Goal: Information Seeking & Learning: Learn about a topic

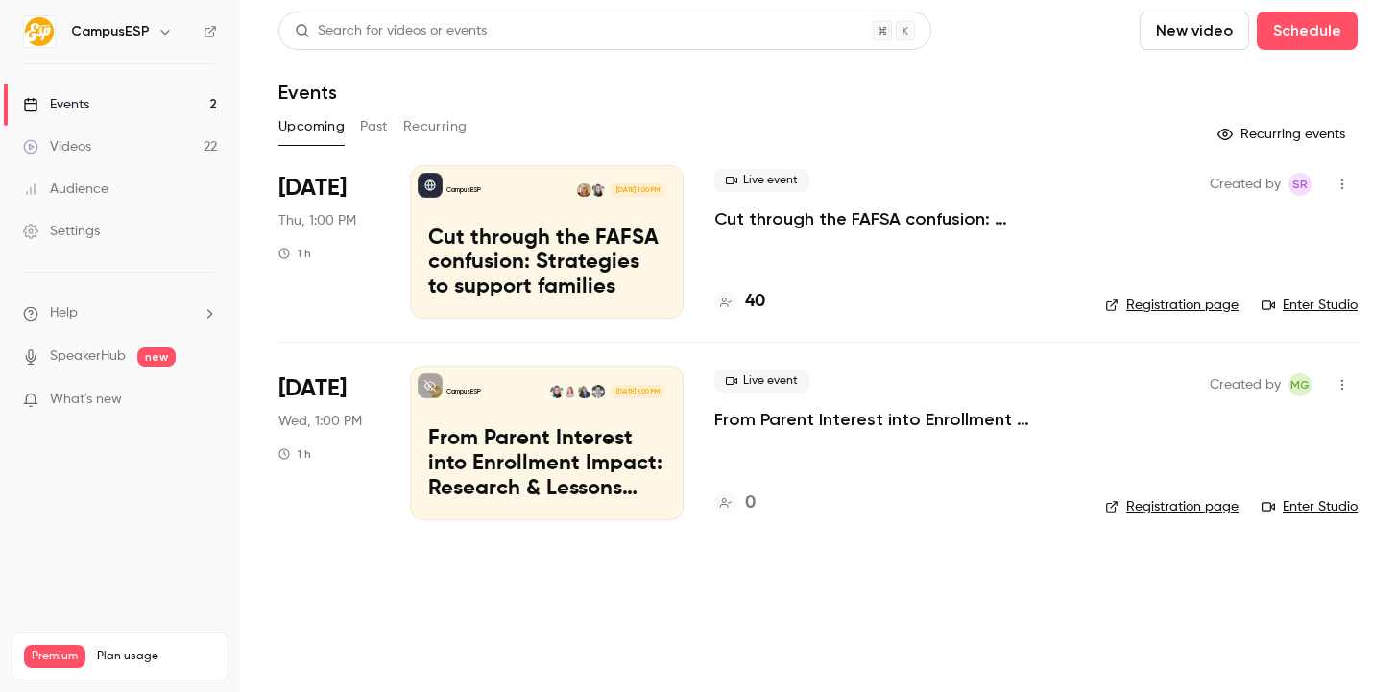
click at [199, 132] on link "Videos 22" at bounding box center [120, 147] width 240 height 42
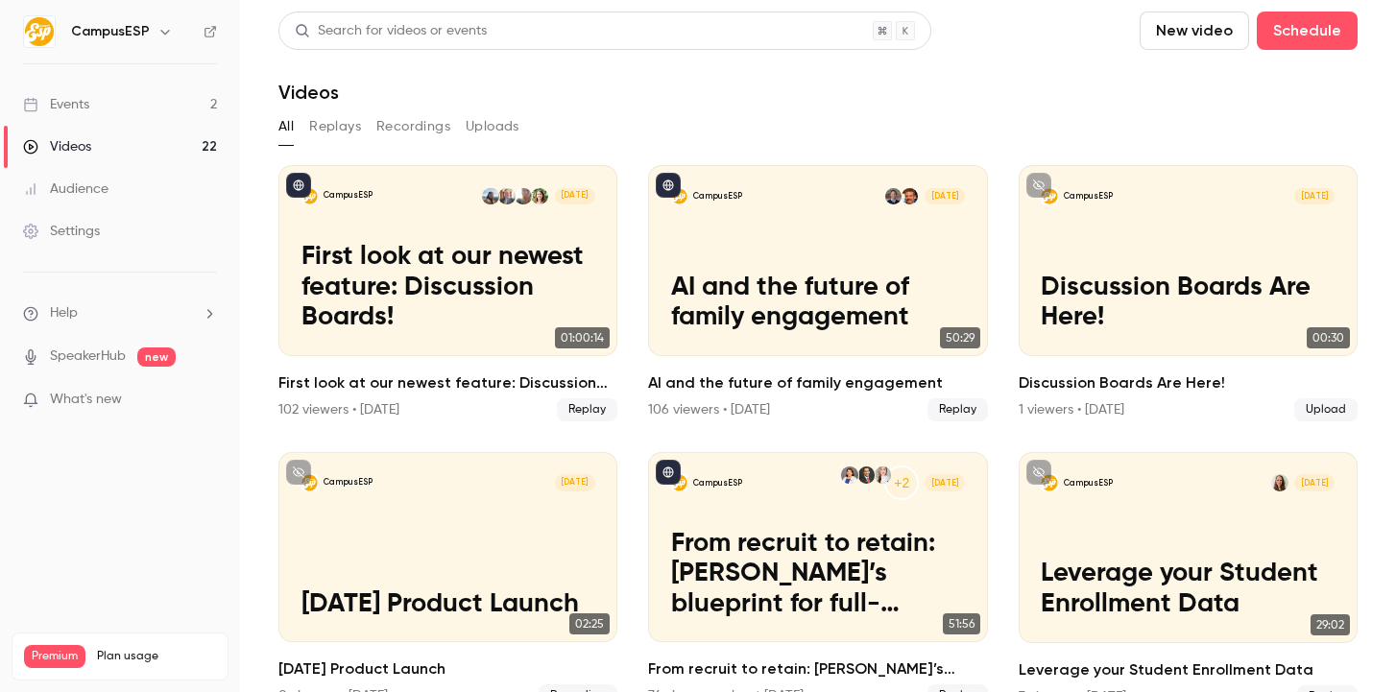
click at [157, 20] on button "button" at bounding box center [165, 31] width 23 height 23
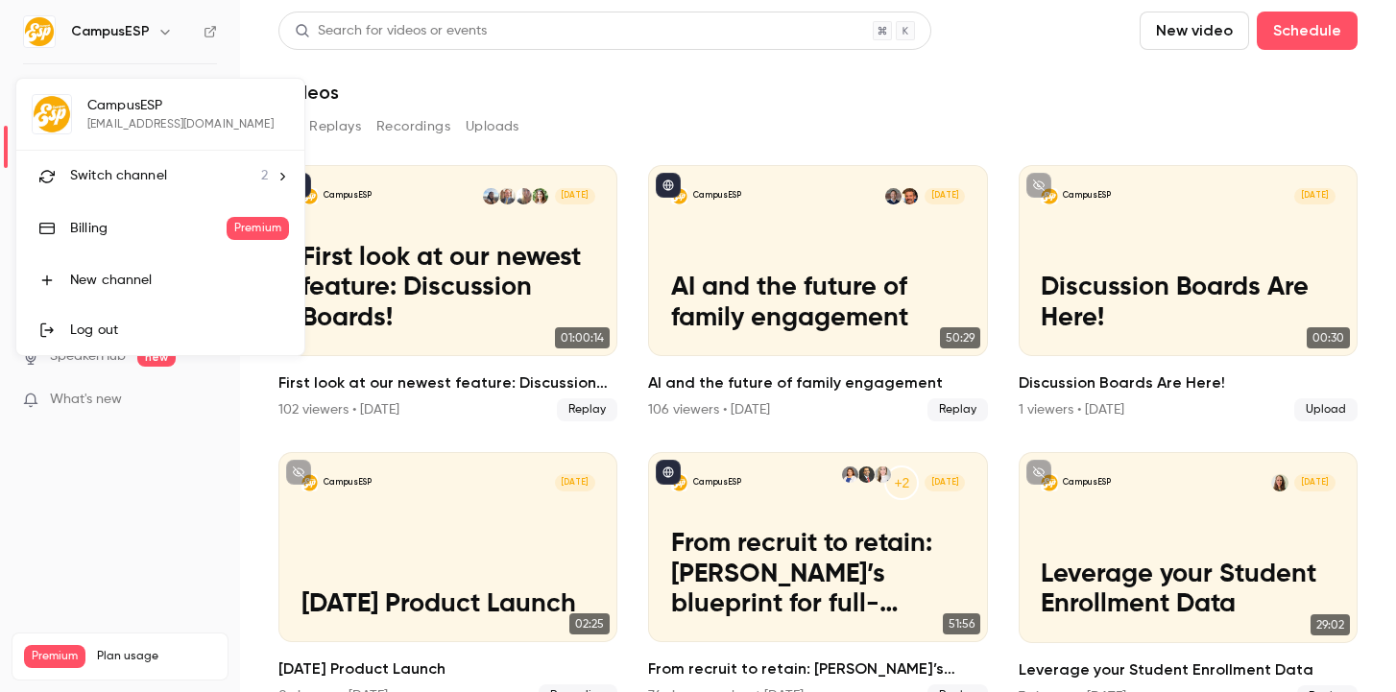
click at [133, 187] on li "Switch channel 2" at bounding box center [160, 176] width 288 height 51
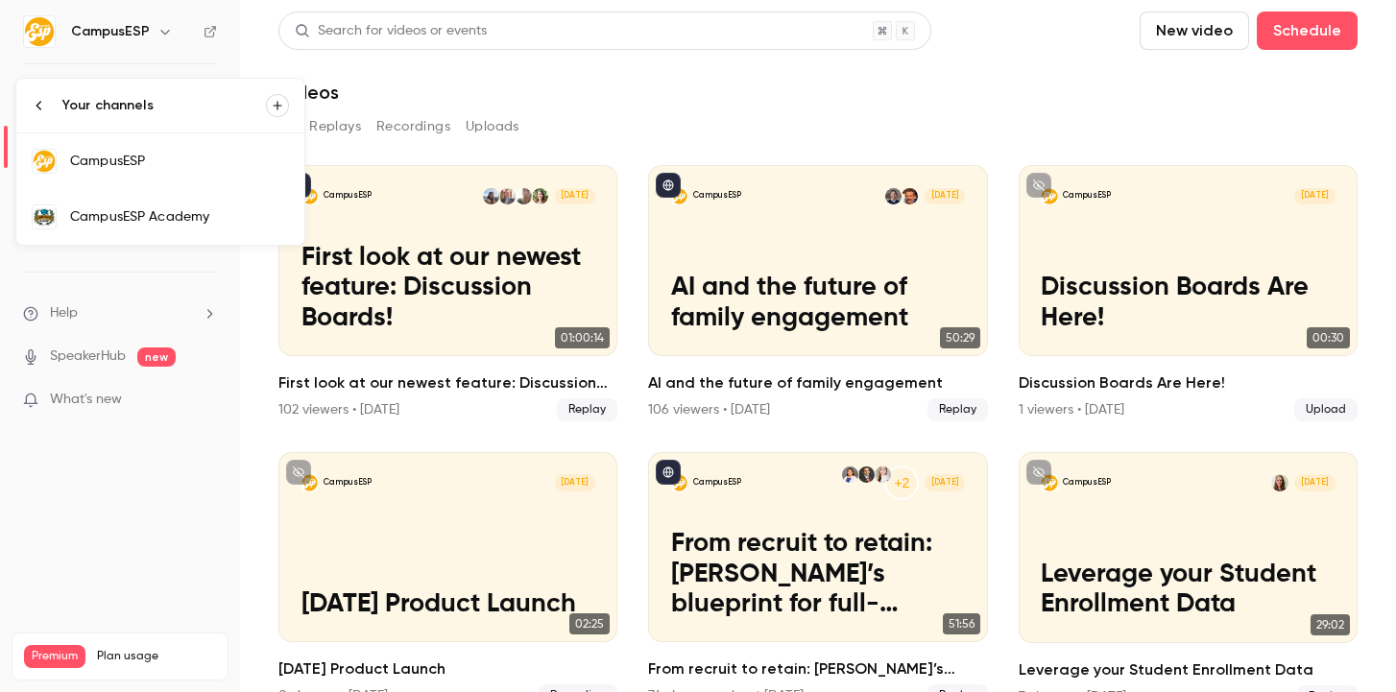
click at [206, 200] on link "CampusESP Academy" at bounding box center [160, 217] width 288 height 56
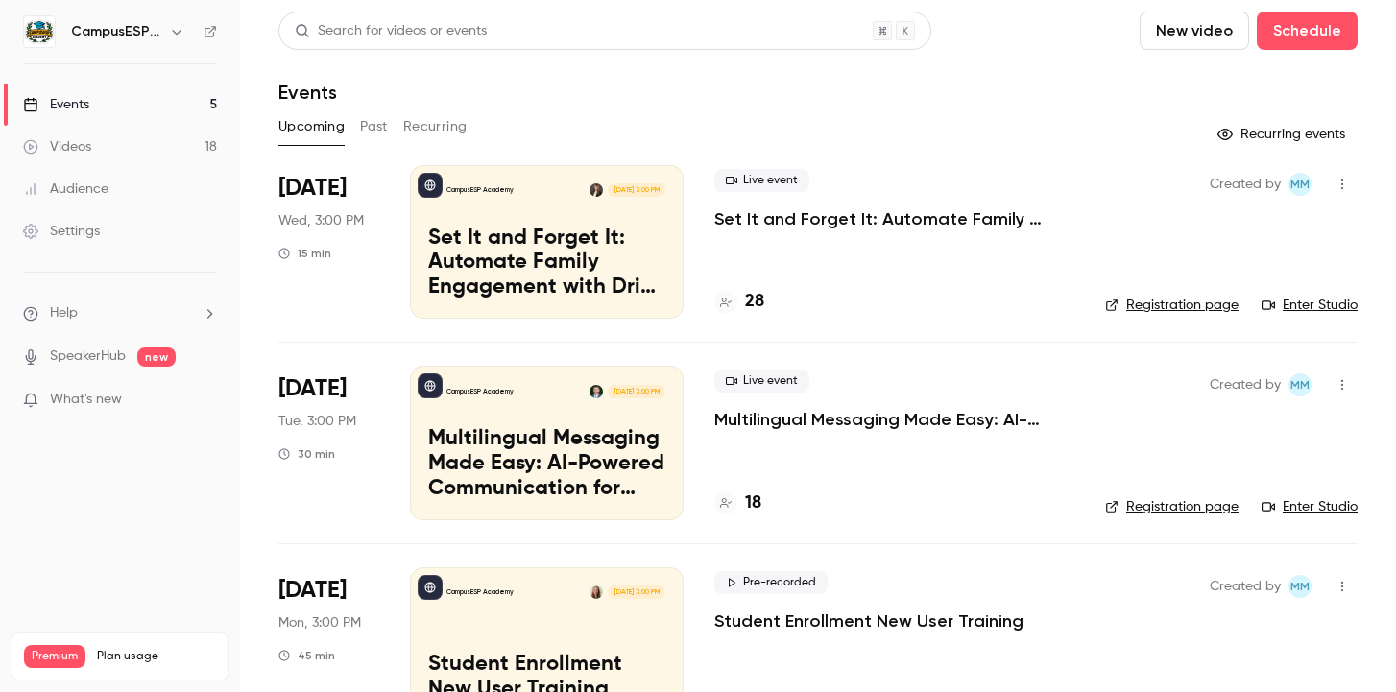
click at [161, 157] on link "Videos 18" at bounding box center [120, 147] width 240 height 42
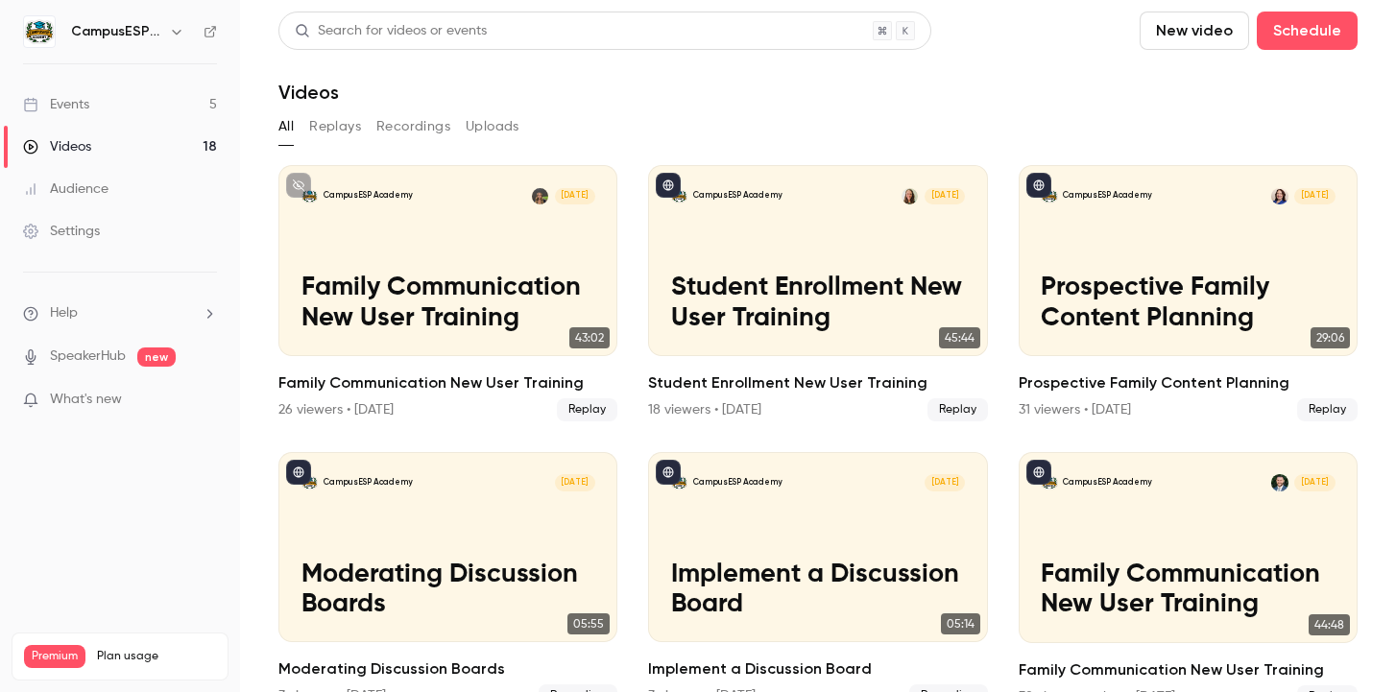
click at [348, 133] on button "Replays" at bounding box center [335, 126] width 52 height 31
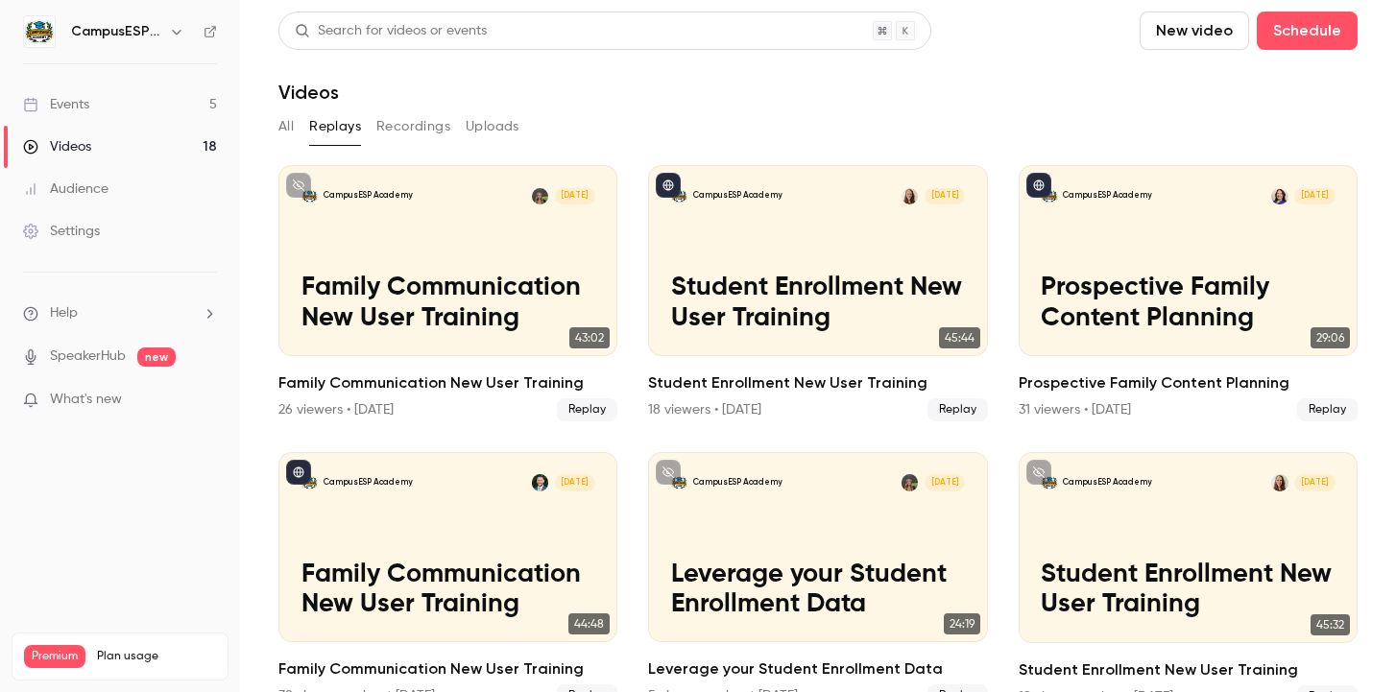
click at [397, 131] on button "Recordings" at bounding box center [413, 126] width 74 height 31
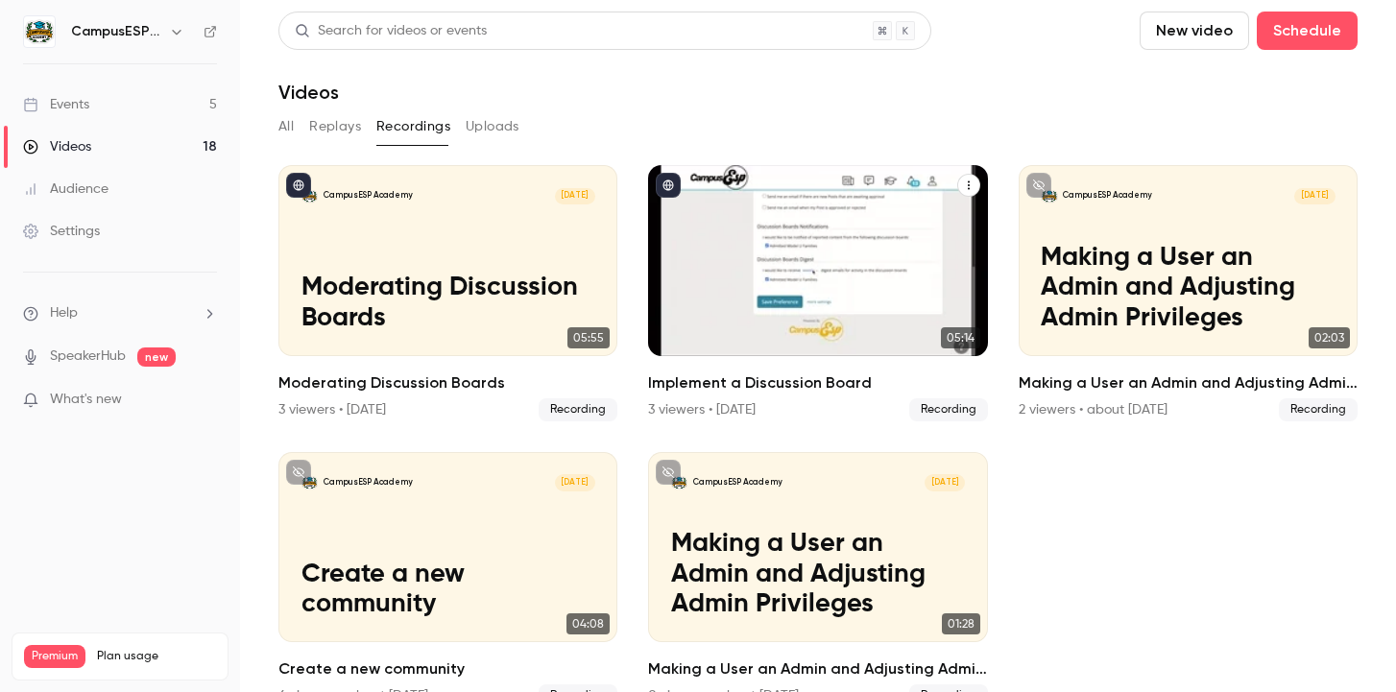
click at [963, 187] on icon "Implement a Discussion Board" at bounding box center [969, 186] width 12 height 12
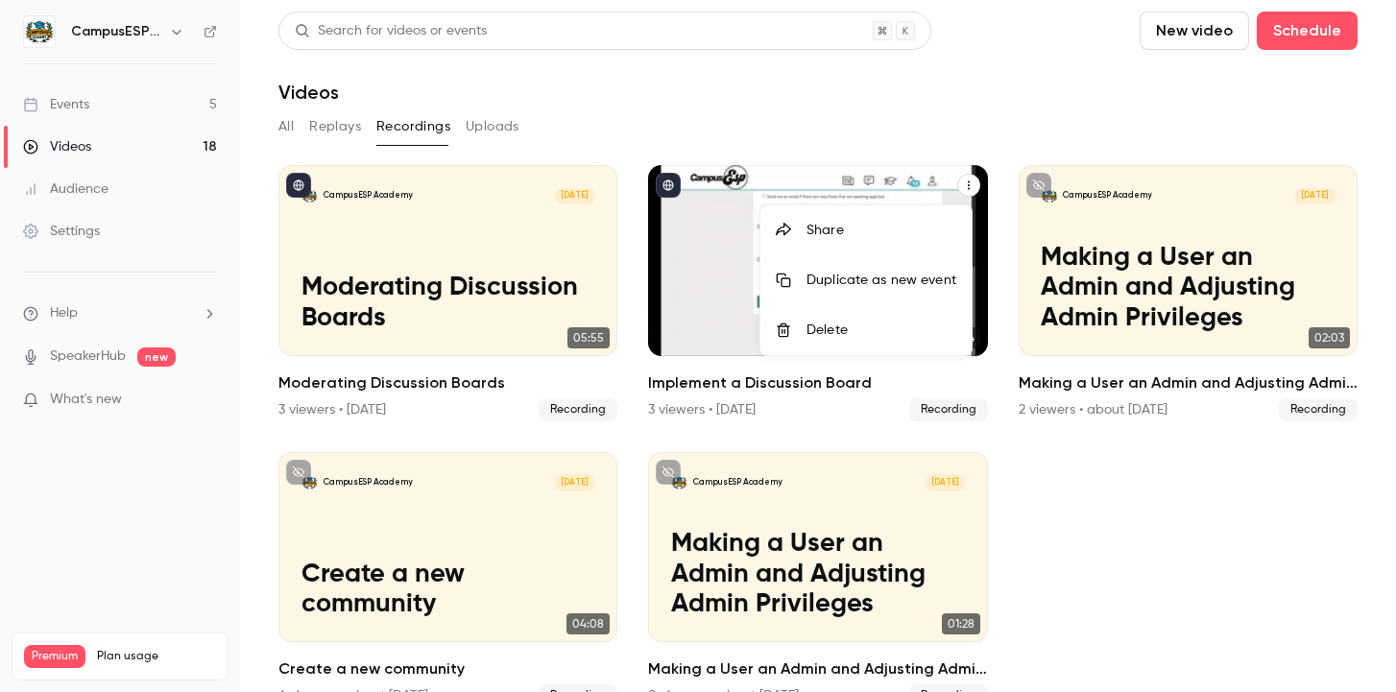
click at [918, 223] on div "Share" at bounding box center [881, 230] width 150 height 19
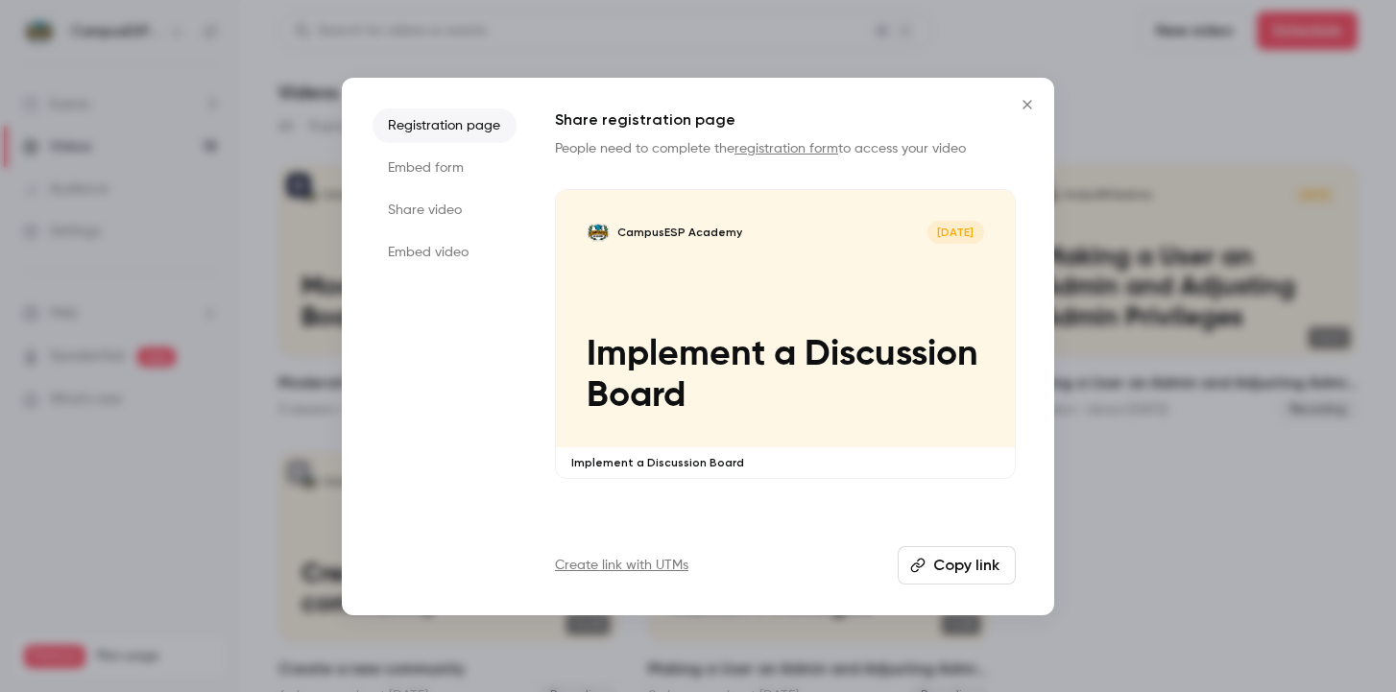
click at [489, 204] on li "Share video" at bounding box center [445, 210] width 144 height 35
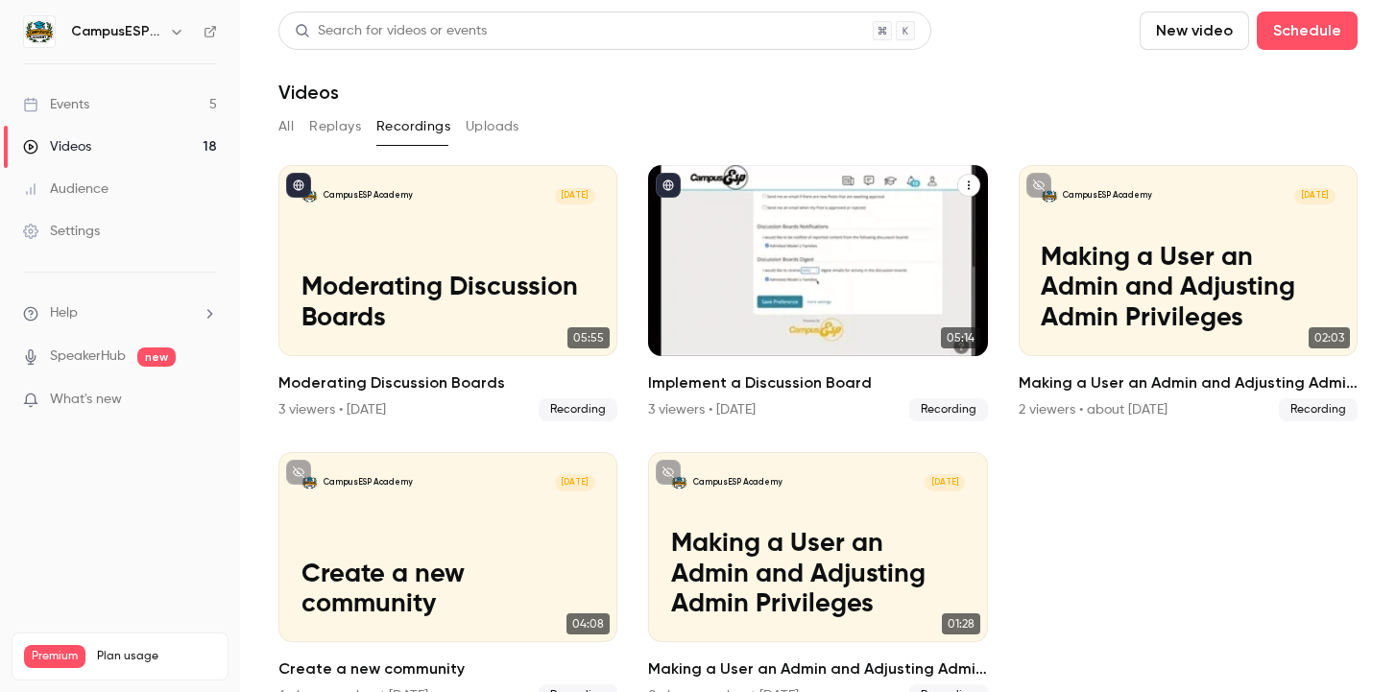
click at [968, 189] on icon "Implement a Discussion Board" at bounding box center [969, 185] width 2 height 9
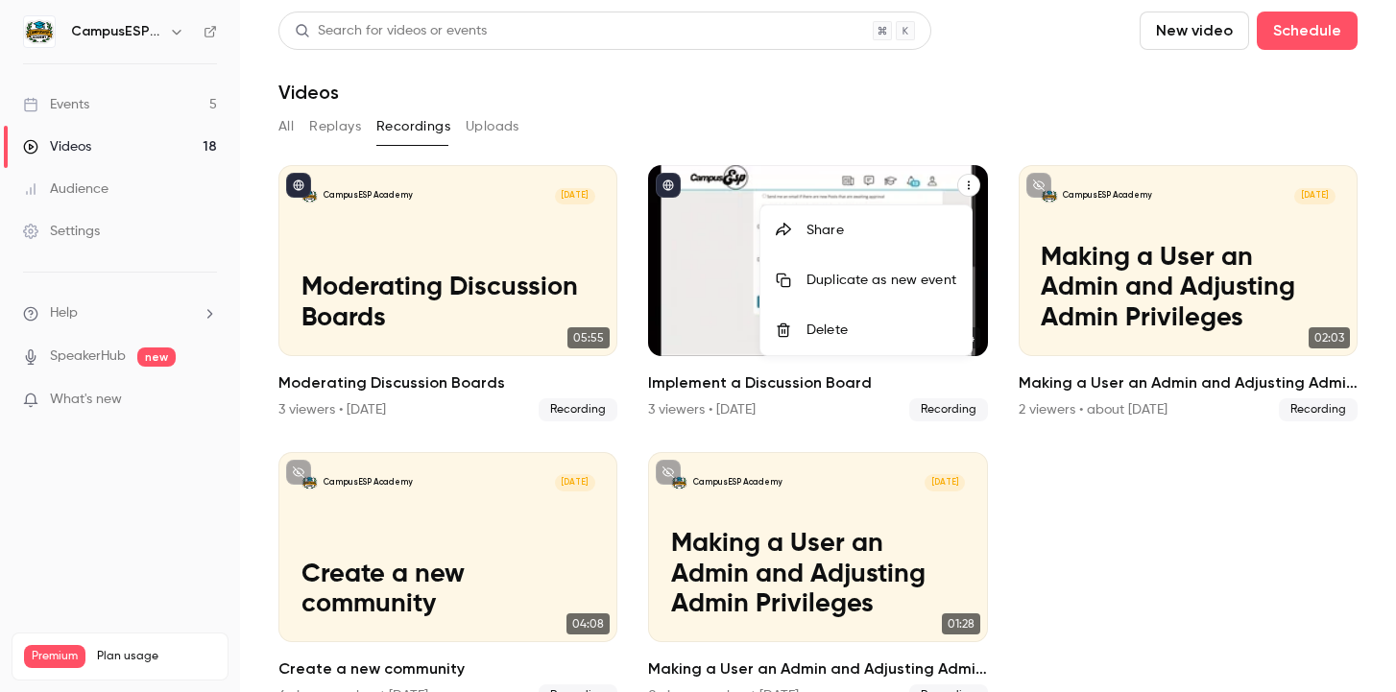
click at [919, 217] on li "Share" at bounding box center [865, 230] width 211 height 50
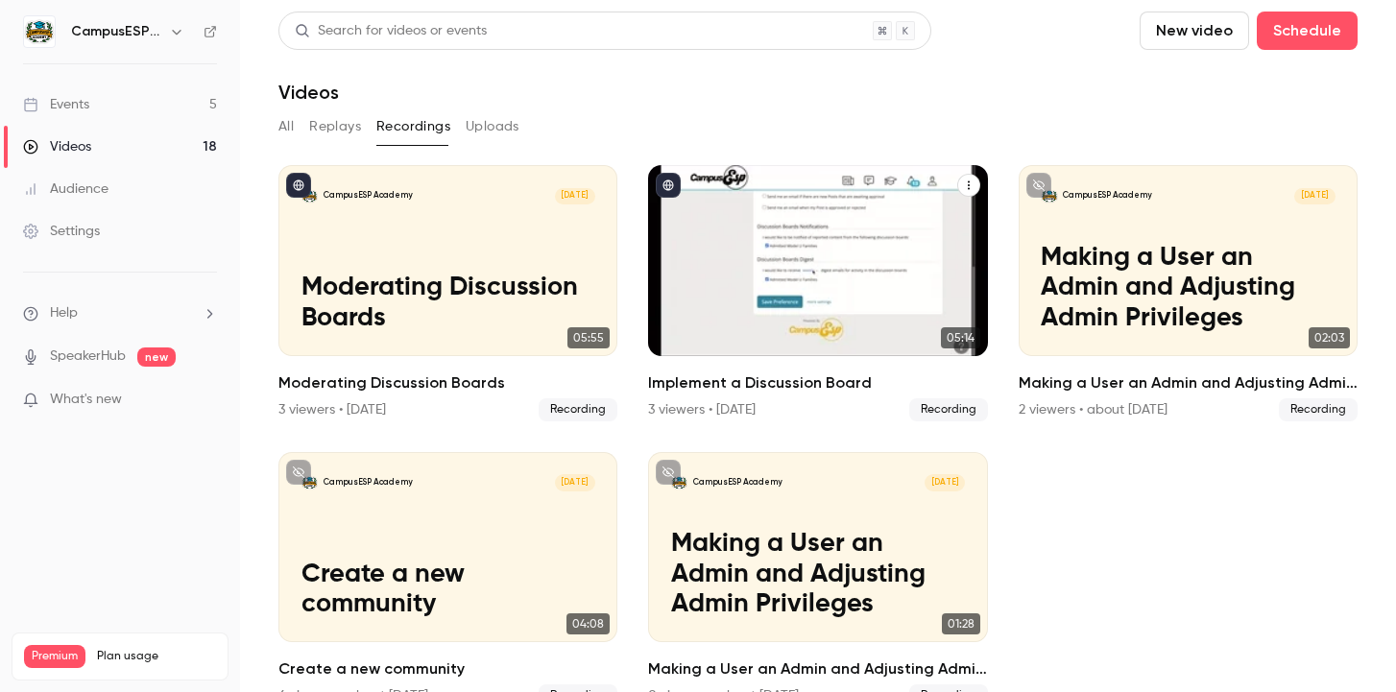
click at [963, 181] on icon "Implement a Discussion Board" at bounding box center [969, 186] width 12 height 12
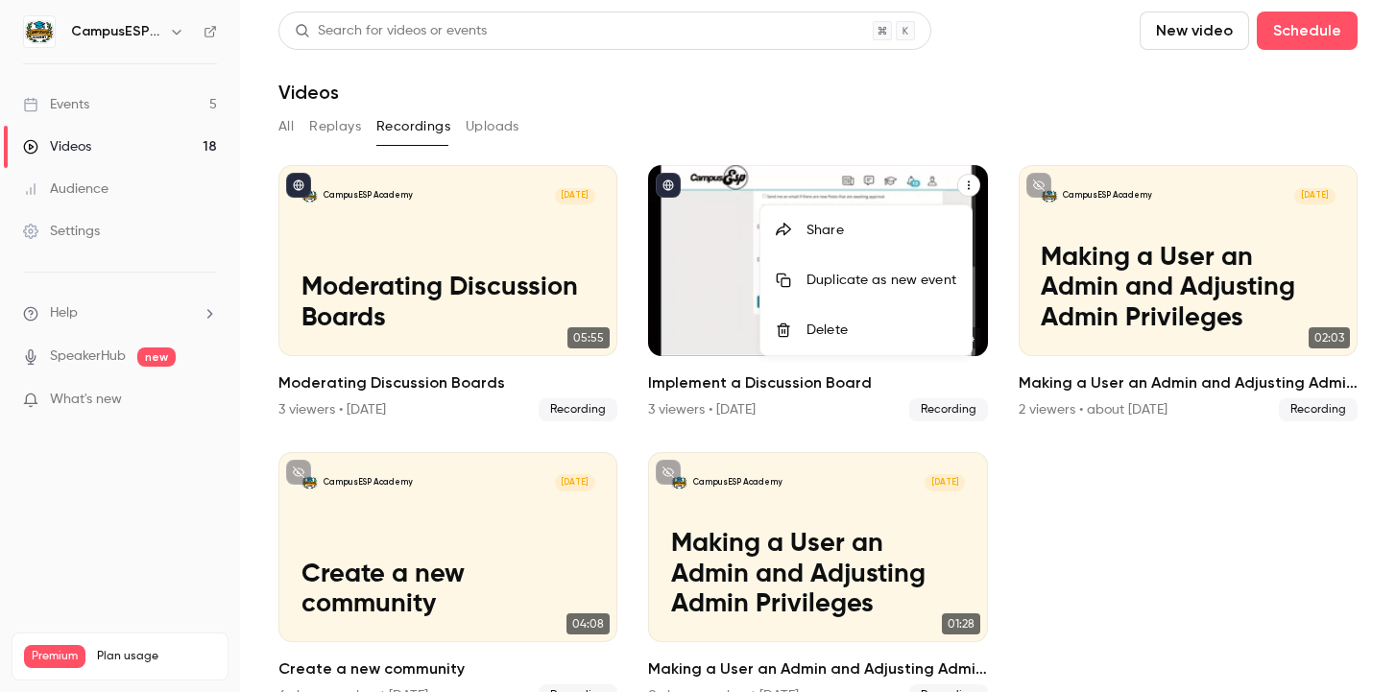
click at [911, 225] on div "Share" at bounding box center [881, 230] width 150 height 19
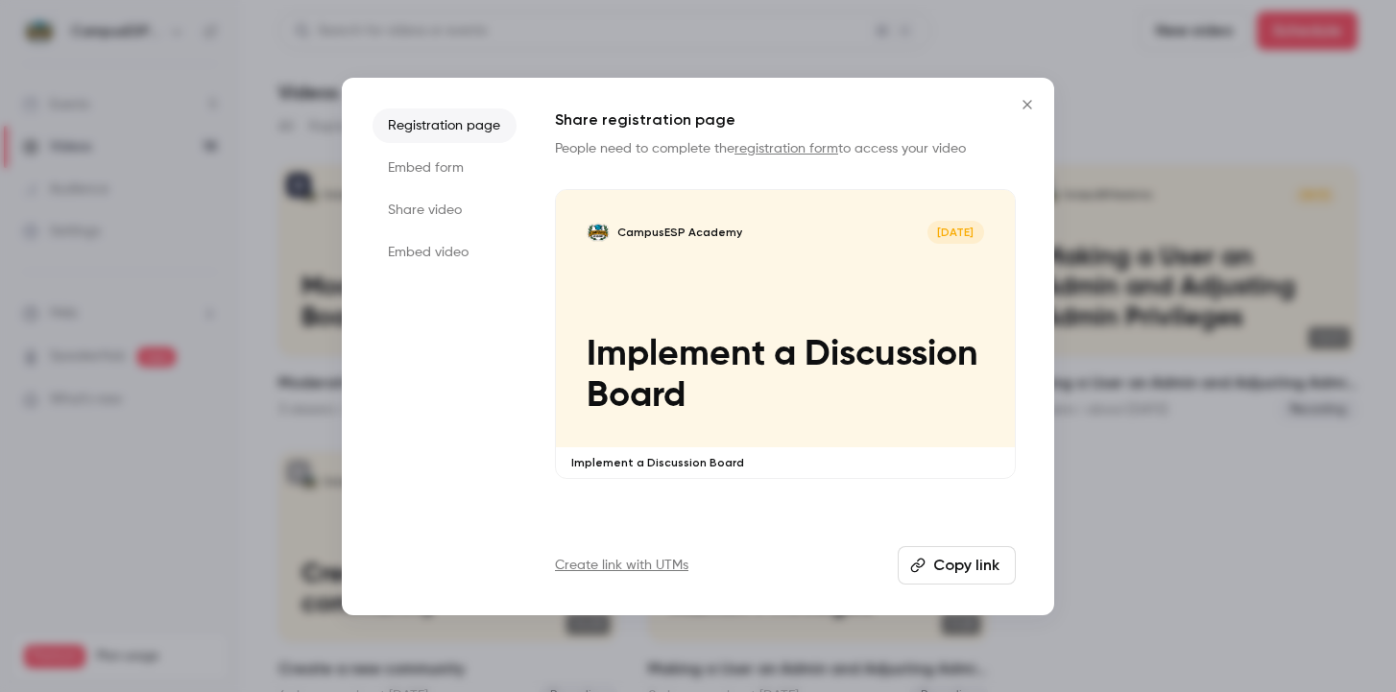
click at [412, 209] on li "Share video" at bounding box center [445, 210] width 144 height 35
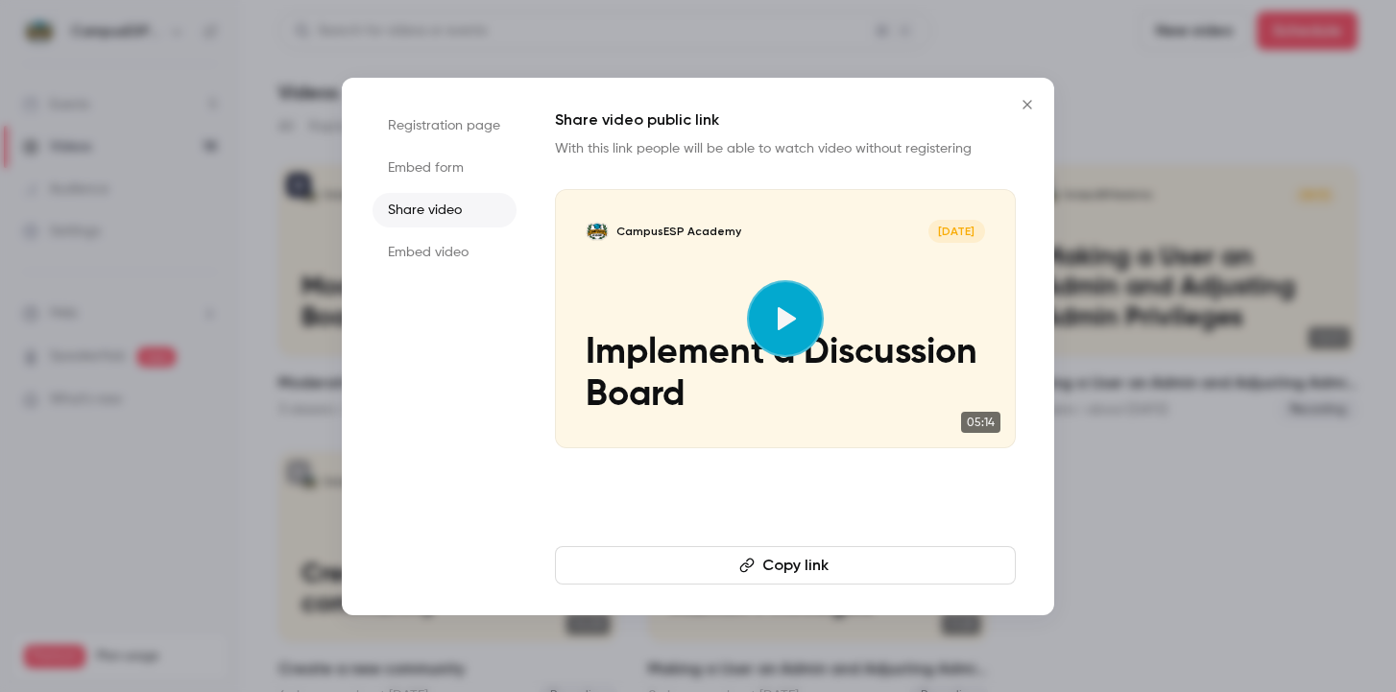
click at [844, 569] on button "Copy link" at bounding box center [785, 565] width 461 height 38
click at [291, 282] on div at bounding box center [698, 346] width 1396 height 692
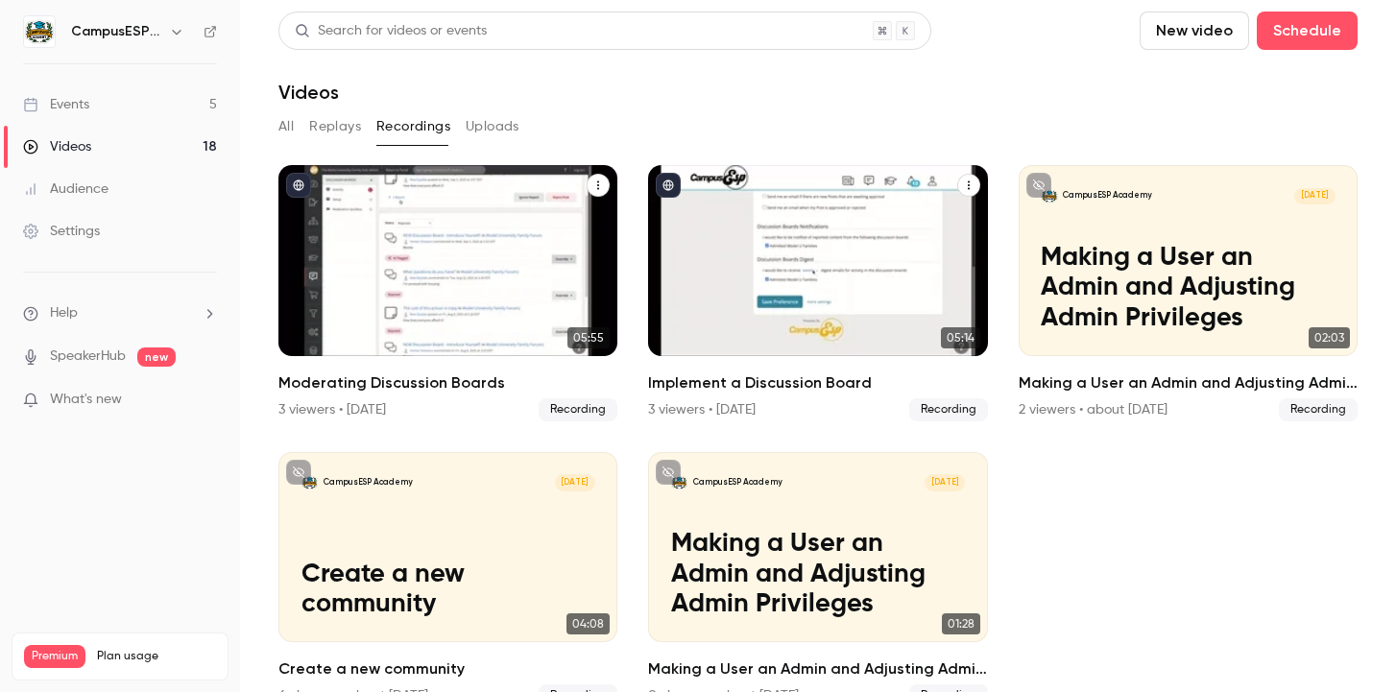
click at [593, 186] on icon "Moderating Discussion Boards" at bounding box center [598, 186] width 12 height 12
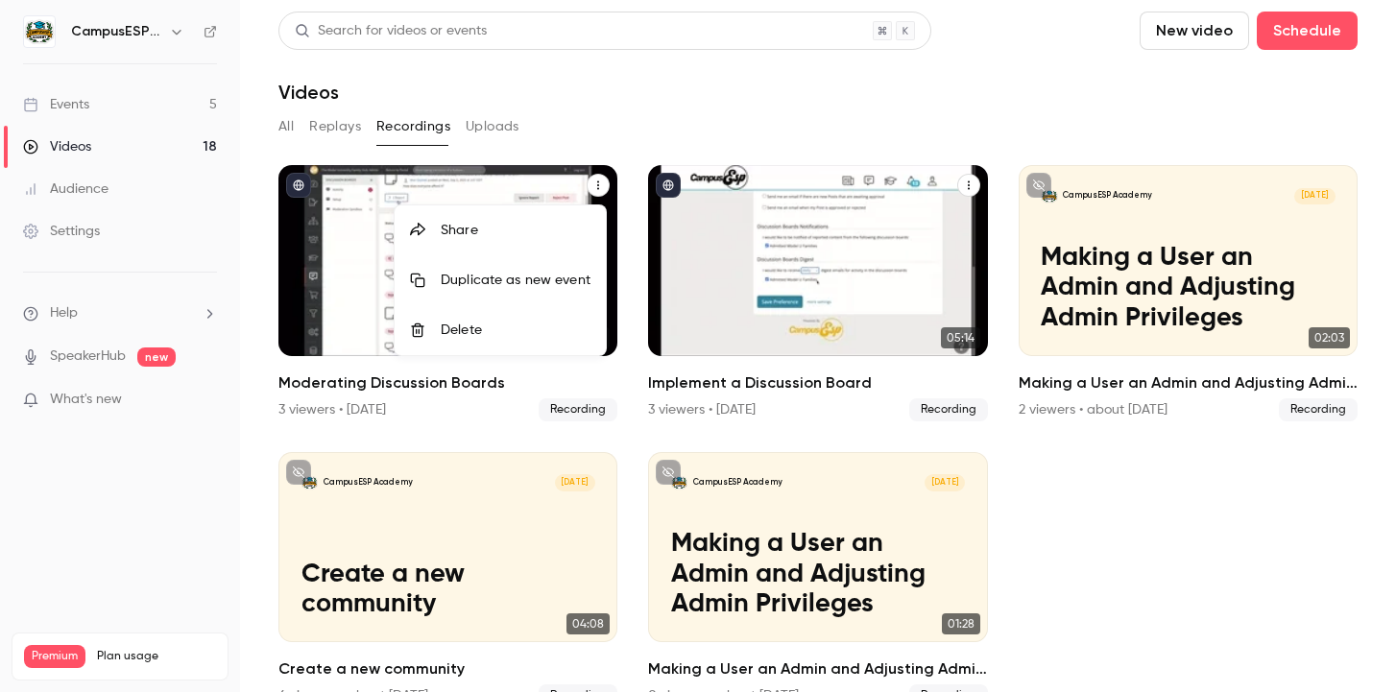
click at [570, 245] on li "Share" at bounding box center [500, 230] width 211 height 50
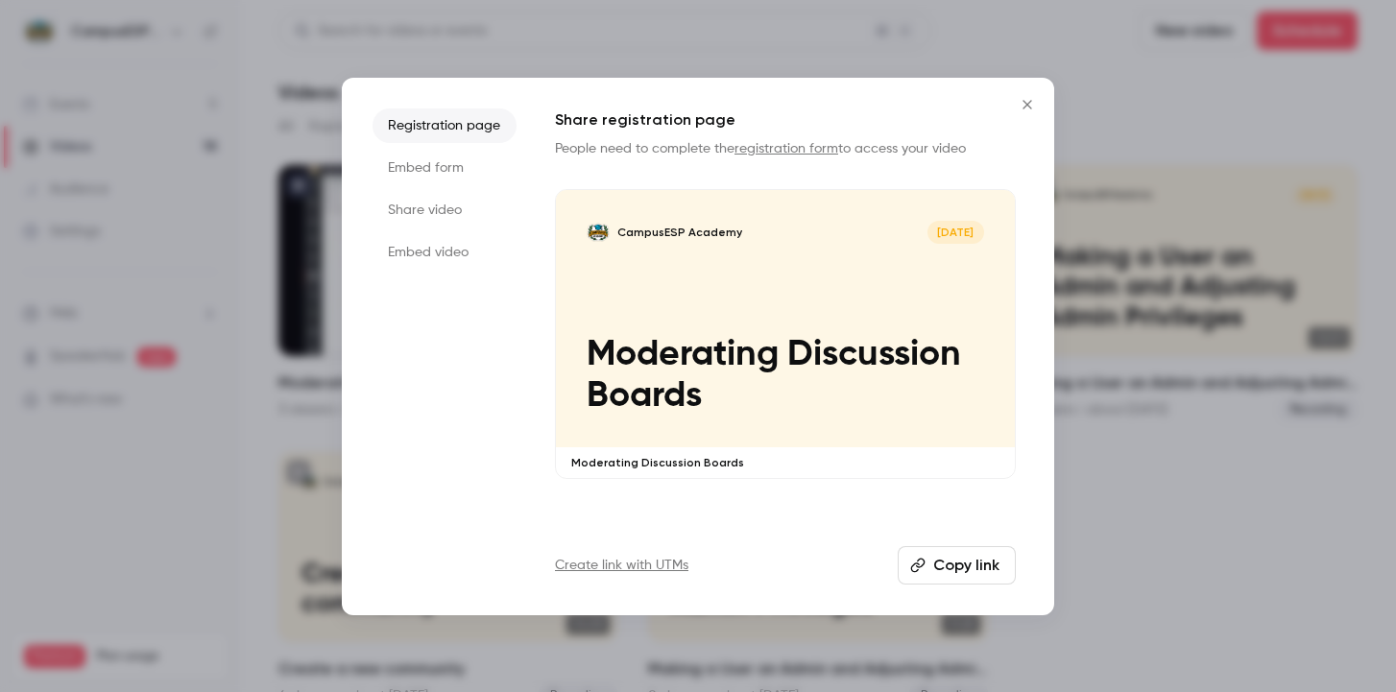
click at [473, 201] on li "Share video" at bounding box center [445, 210] width 144 height 35
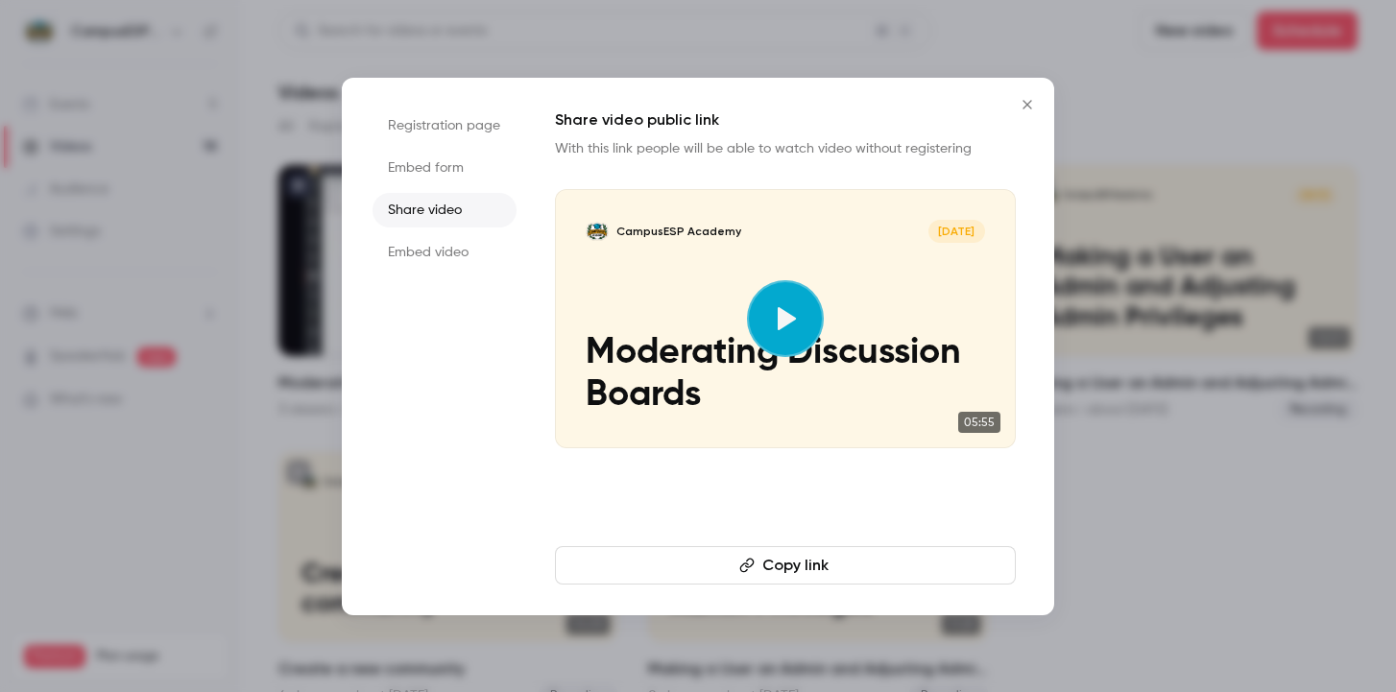
click at [1118, 479] on div at bounding box center [698, 346] width 1396 height 692
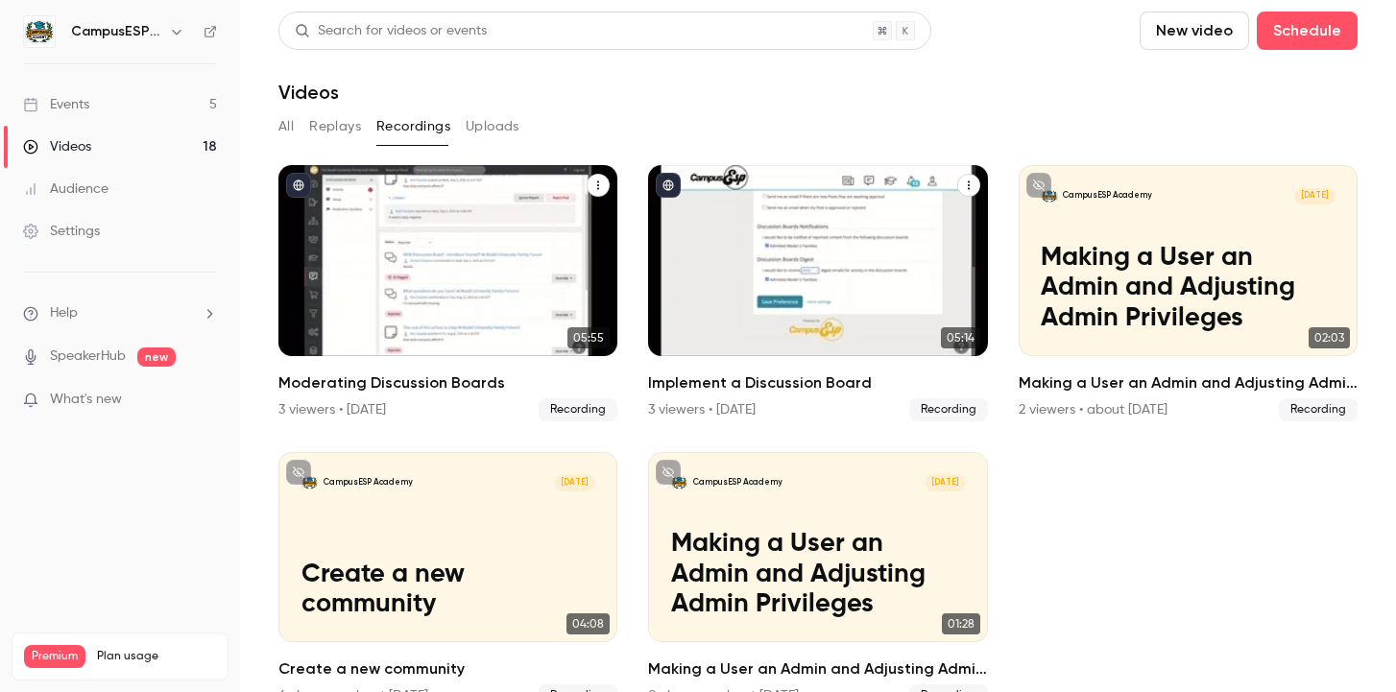
click at [526, 263] on div "CampusESP Academy [DATE] Moderating Discussion Boards" at bounding box center [447, 260] width 339 height 191
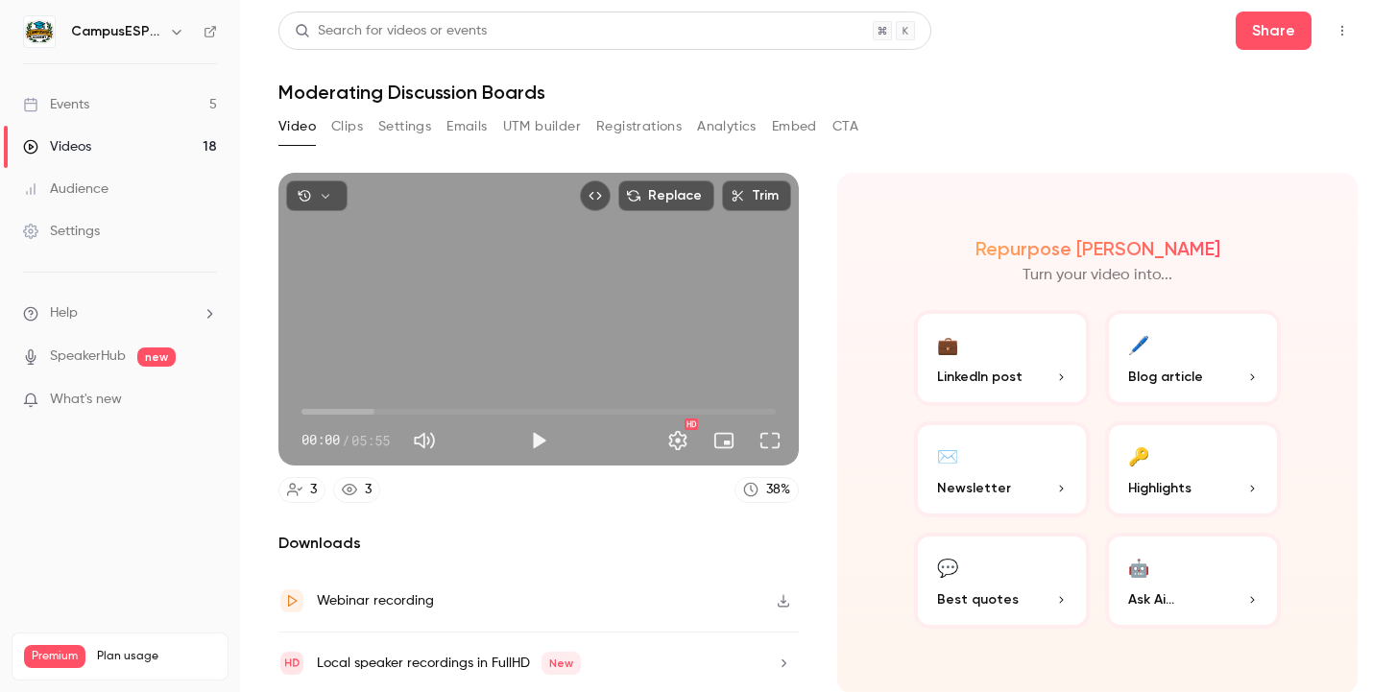
click at [302, 487] on link "3" at bounding box center [301, 490] width 47 height 26
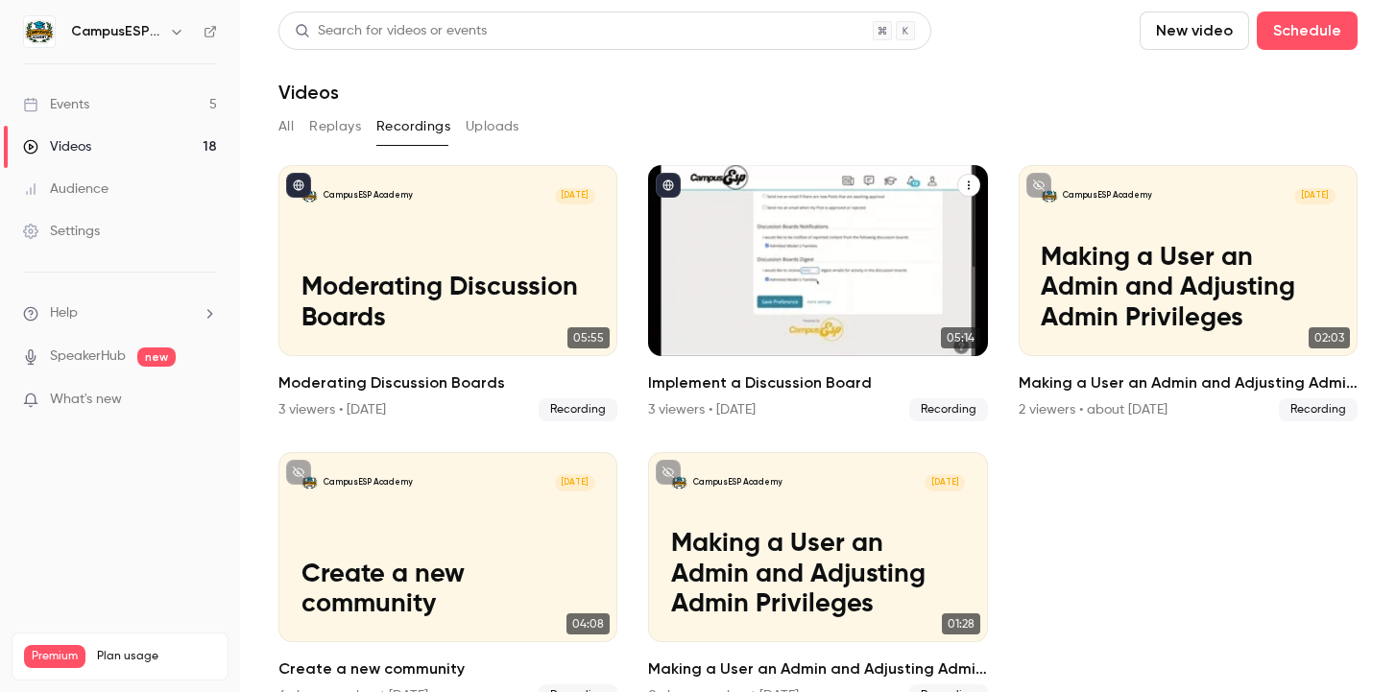
click at [822, 257] on div "CampusESP Academy [DATE] Implement a Discussion Board" at bounding box center [817, 260] width 339 height 191
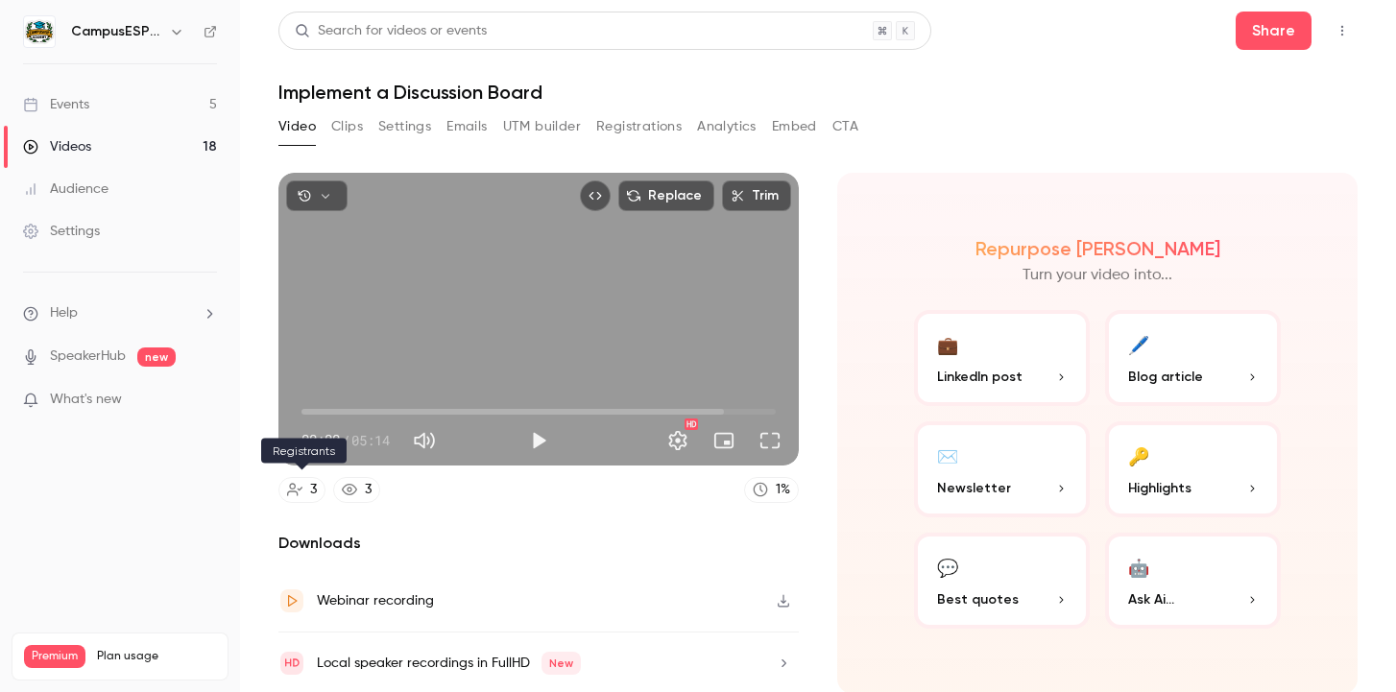
click at [305, 481] on link "3" at bounding box center [301, 490] width 47 height 26
